Goal: Task Accomplishment & Management: Complete application form

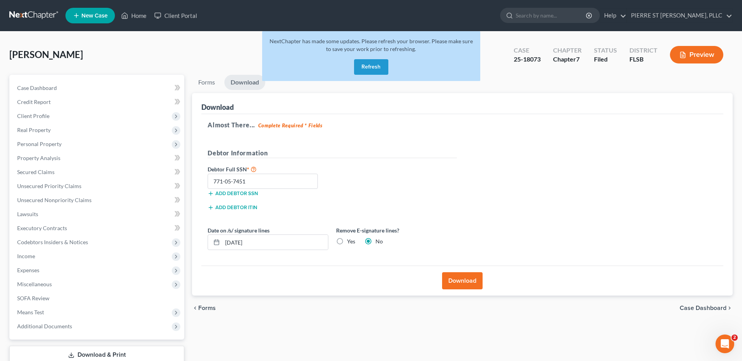
click at [378, 67] on button "Refresh" at bounding box center [371, 67] width 34 height 16
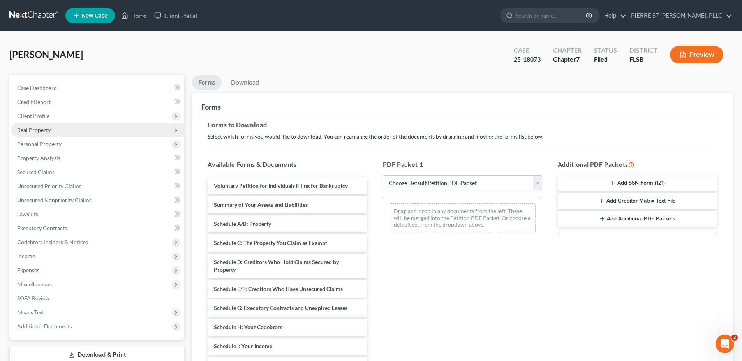
click at [25, 130] on span "Real Property" at bounding box center [33, 130] width 33 height 7
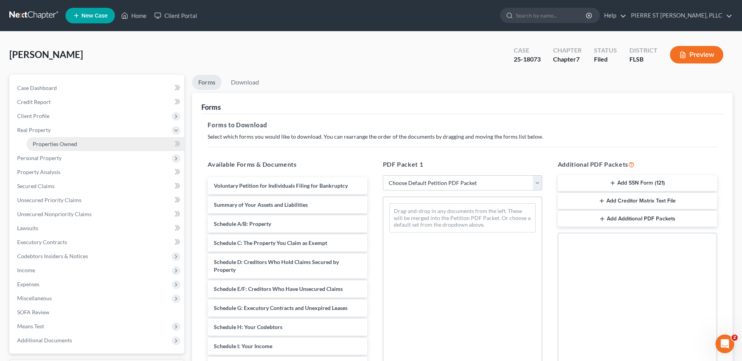
click at [58, 144] on span "Properties Owned" at bounding box center [55, 144] width 44 height 7
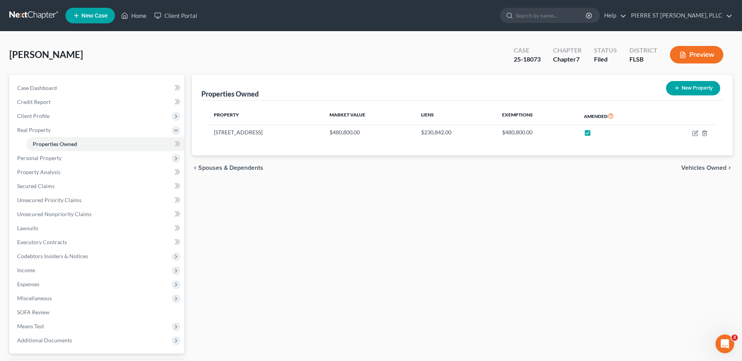
click at [691, 53] on button "Preview" at bounding box center [696, 55] width 53 height 18
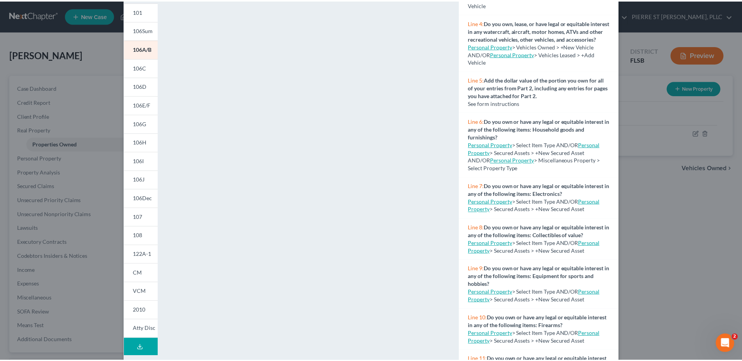
scroll to position [78, 0]
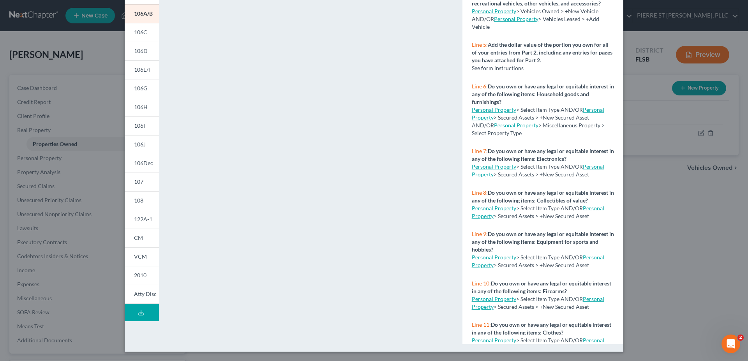
click at [714, 276] on div "Petition Preview Schedule A/B: Property × 101 106Sum 106A/B 106C 106D 106E/F 10…" at bounding box center [374, 180] width 748 height 361
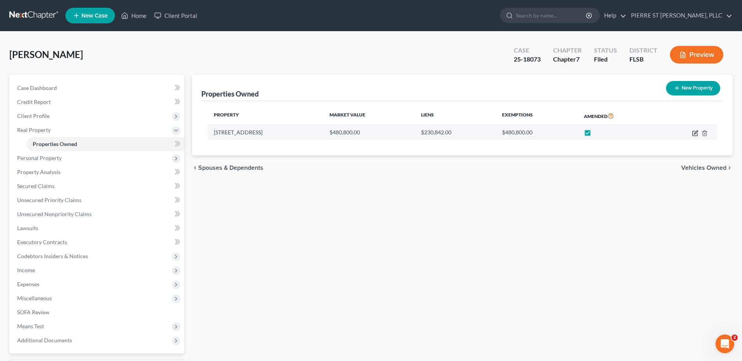
click at [694, 132] on icon "button" at bounding box center [695, 133] width 6 height 6
select select "9"
select select "0"
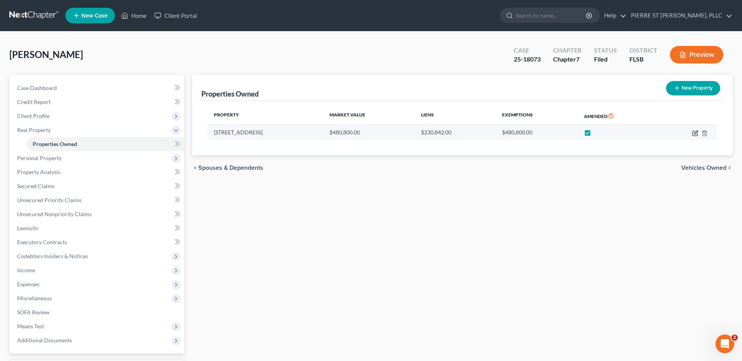
select select "0"
select select "9"
select select "0"
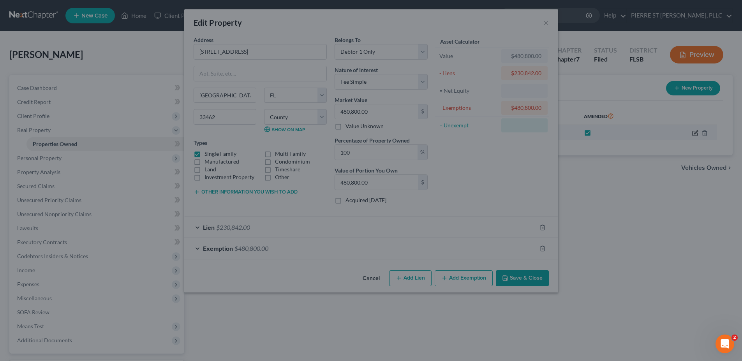
select select "9"
select select "0"
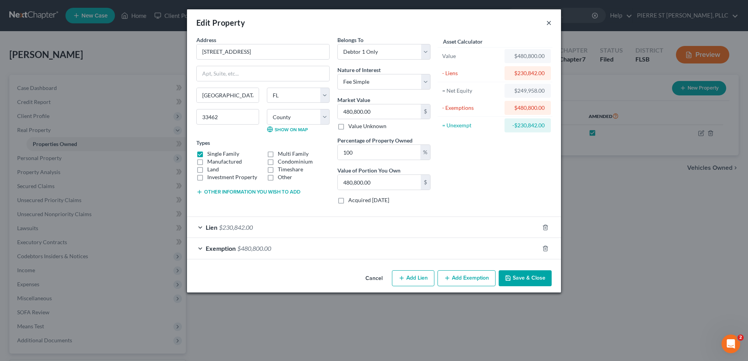
click at [547, 24] on button "×" at bounding box center [548, 22] width 5 height 9
click at [513, 279] on button "Save & Close" at bounding box center [524, 278] width 53 height 16
click at [546, 20] on button "×" at bounding box center [548, 22] width 5 height 9
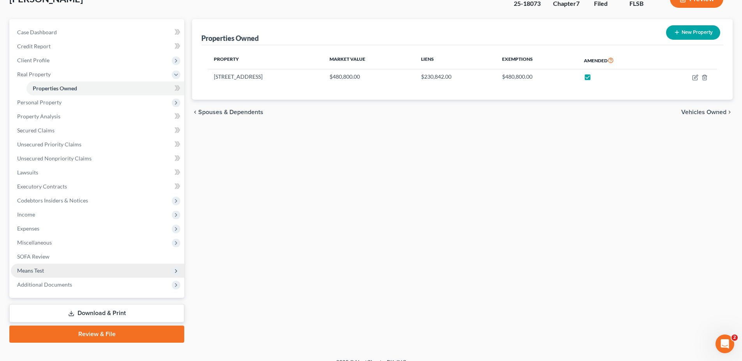
scroll to position [67, 0]
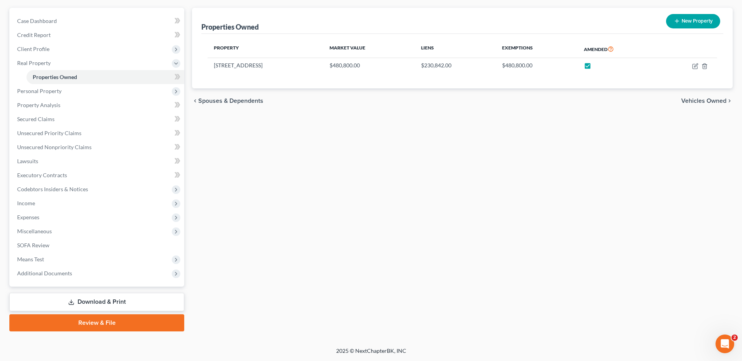
click at [88, 301] on link "Download & Print" at bounding box center [96, 302] width 175 height 18
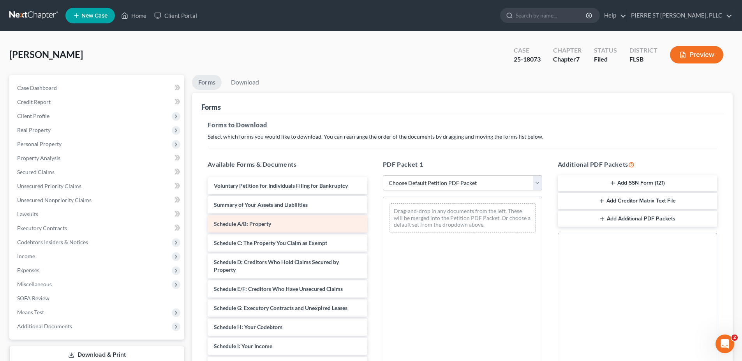
click at [244, 223] on span "Schedule A/B: Property" at bounding box center [242, 223] width 57 height 7
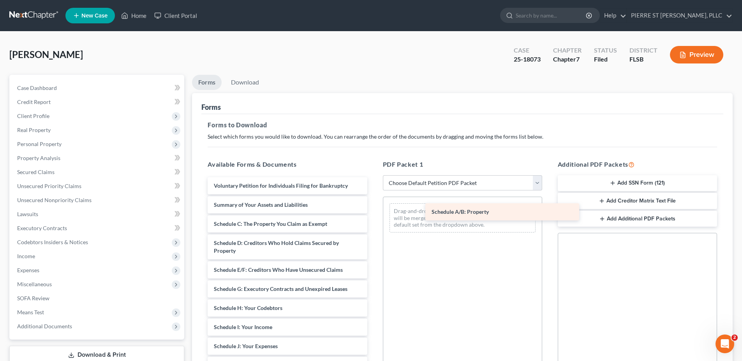
drag, startPoint x: 234, startPoint y: 224, endPoint x: 451, endPoint y: 211, distance: 218.0
click at [373, 211] on div "Schedule A/B: Property Voluntary Petition for Individuals Filing for Bankruptcy…" at bounding box center [287, 354] width 172 height 354
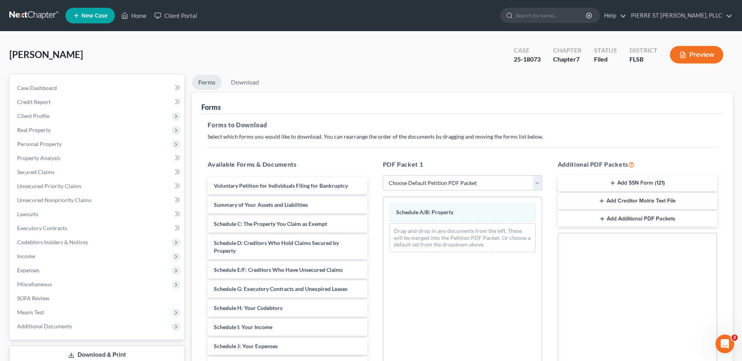
click at [690, 56] on button "Preview" at bounding box center [696, 55] width 53 height 18
